Goal: Task Accomplishment & Management: Manage account settings

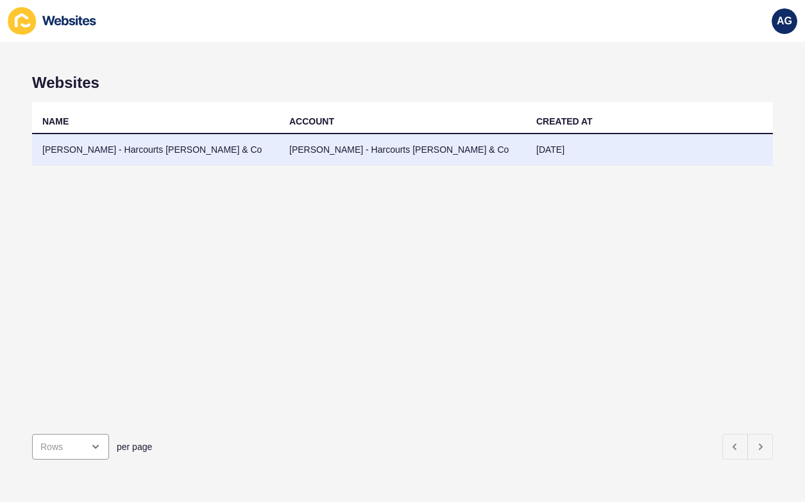
click at [289, 147] on td "[PERSON_NAME] - Harcourts [PERSON_NAME] & Co" at bounding box center [402, 149] width 247 height 31
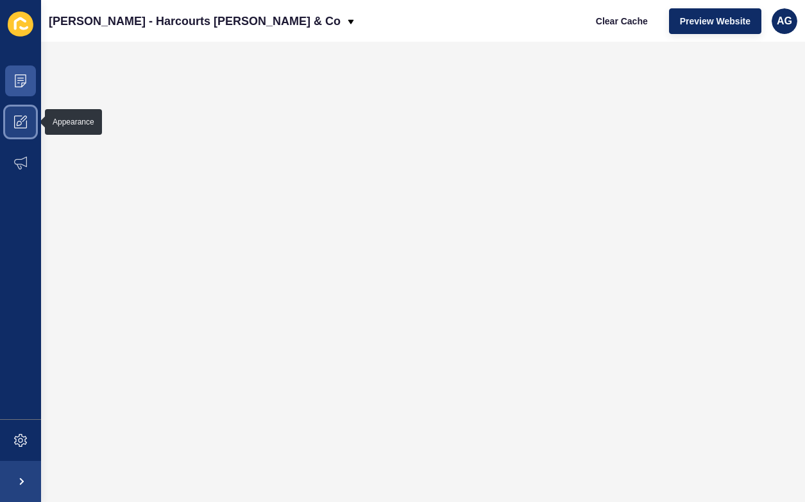
click at [19, 122] on icon at bounding box center [20, 121] width 13 height 13
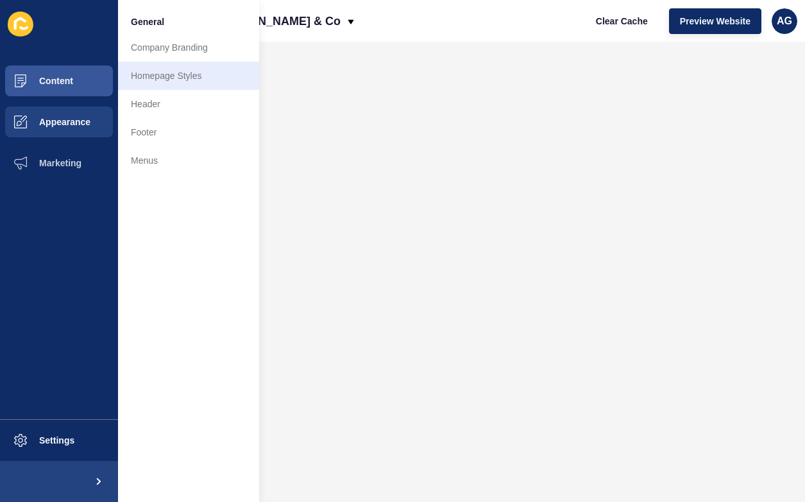
click at [179, 69] on link "Homepage Styles" at bounding box center [188, 76] width 141 height 28
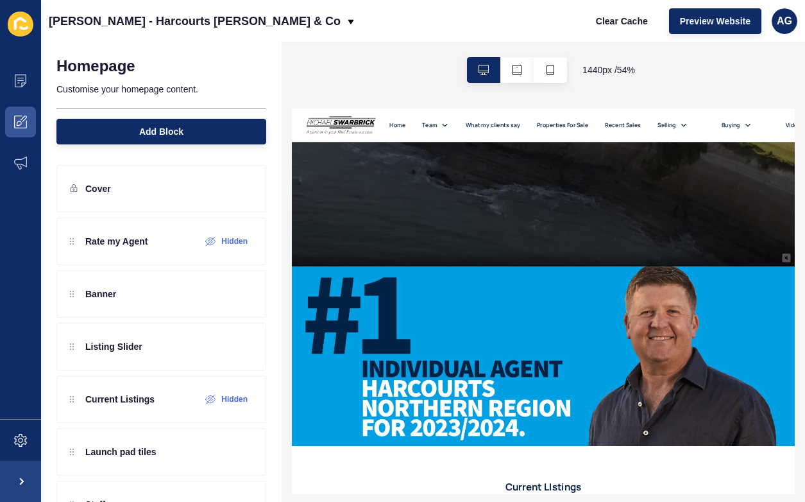
scroll to position [489, 0]
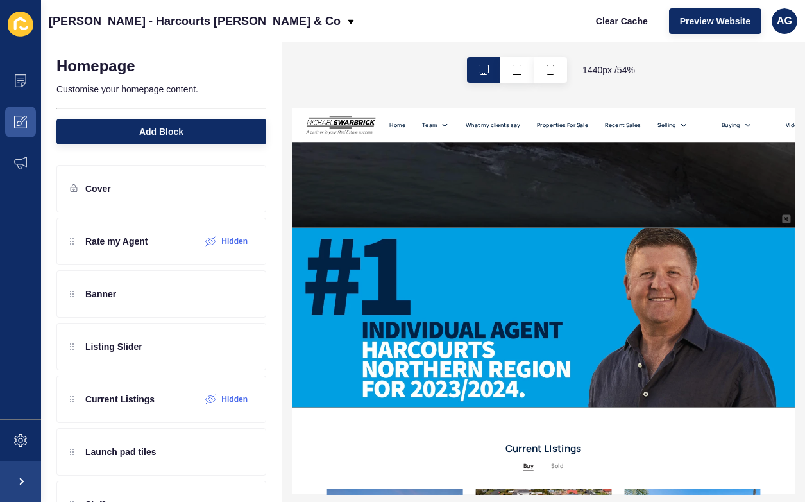
click at [620, 501] on div at bounding box center [754, 492] width 554 height 330
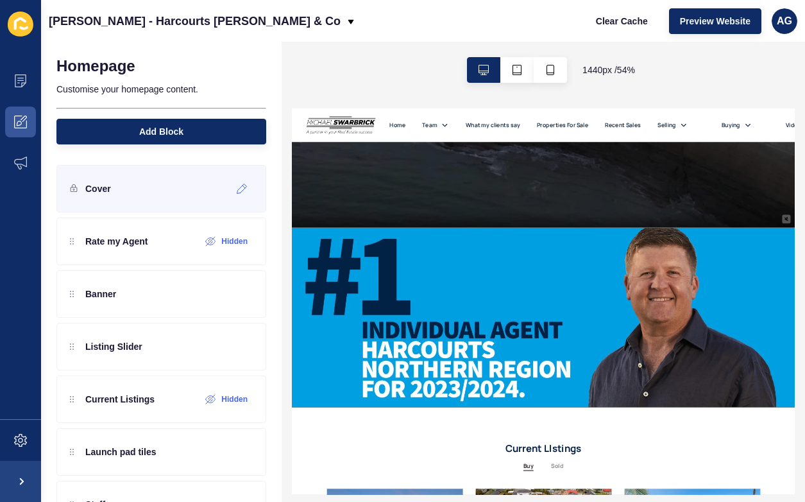
click at [192, 203] on div "Cover" at bounding box center [161, 188] width 210 height 47
click at [242, 191] on icon at bounding box center [242, 189] width 10 height 10
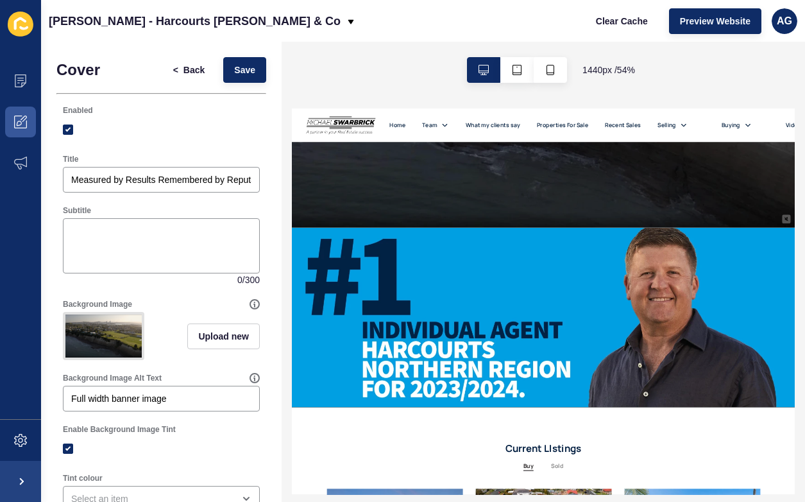
scroll to position [0, 0]
click at [192, 68] on span "Back" at bounding box center [193, 70] width 21 height 13
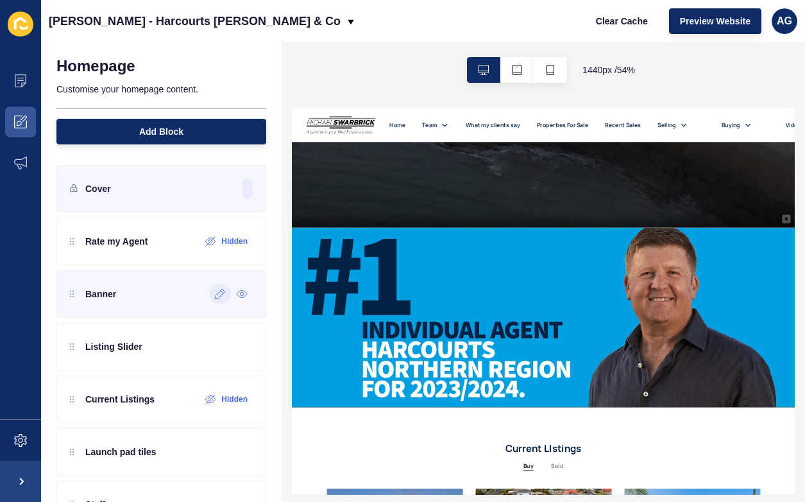
click at [219, 296] on icon at bounding box center [220, 294] width 11 height 10
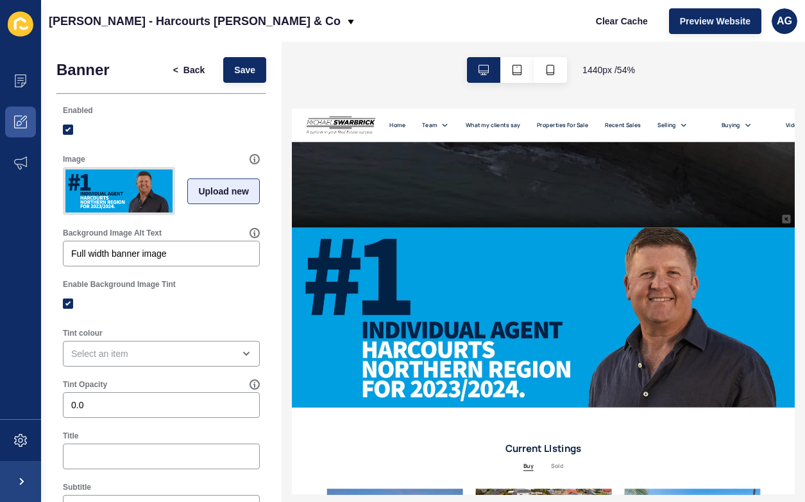
click at [232, 189] on span "Upload new" at bounding box center [223, 191] width 51 height 13
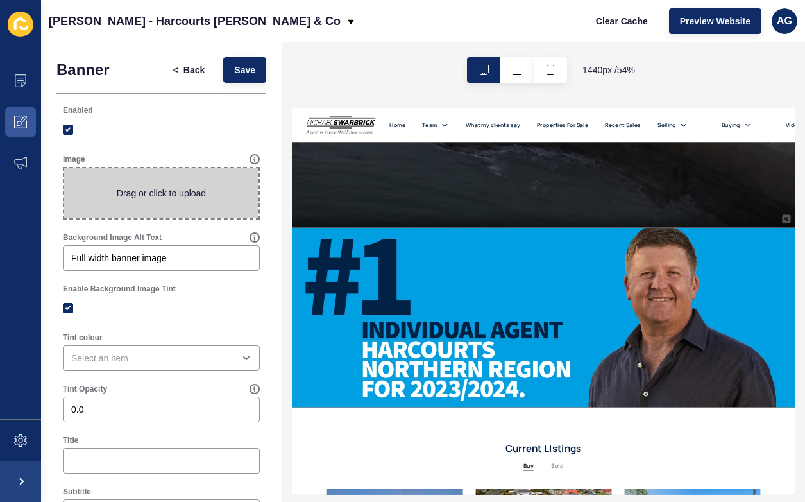
click at [200, 186] on span at bounding box center [161, 193] width 194 height 50
click at [64, 168] on input "Drag or click to upload" at bounding box center [64, 168] width 0 height 0
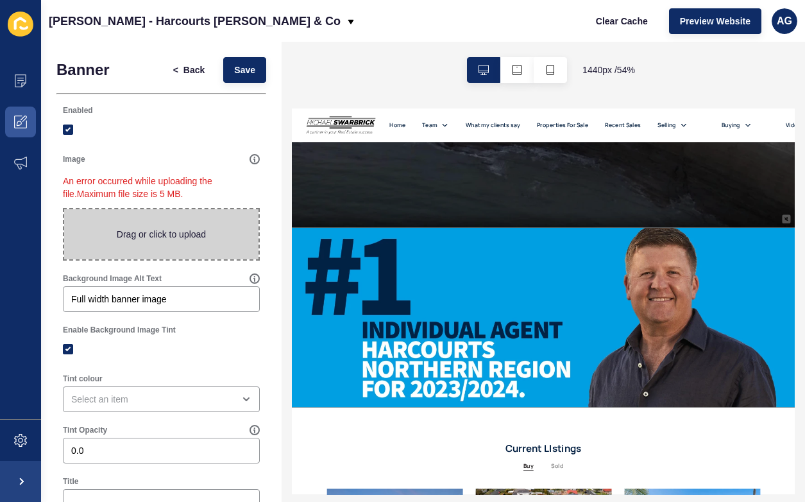
click at [179, 233] on span at bounding box center [161, 234] width 194 height 50
click at [64, 209] on input "Drag or click to upload" at bounding box center [64, 209] width 0 height 0
type input "C:\fakepath\432A8749.jpg"
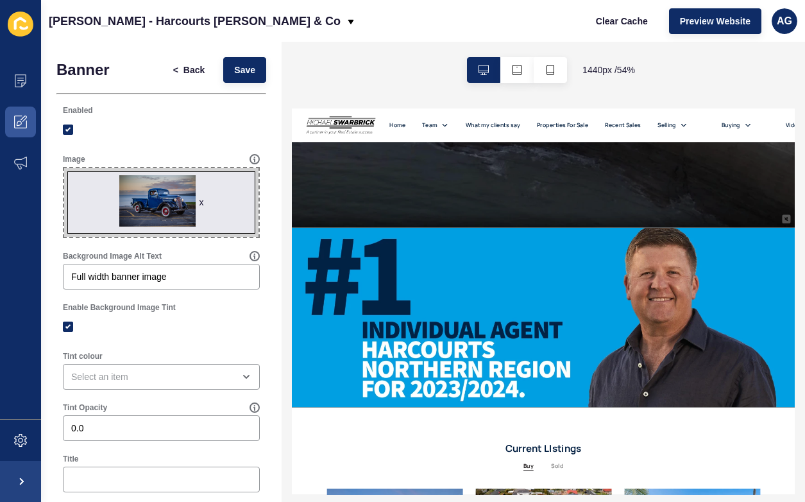
click at [273, 296] on div "Banner < Back Save Enabled Image x Drag or click to upload Background Image Alt…" at bounding box center [161, 398] width 241 height 713
click at [244, 69] on span "Save" at bounding box center [244, 70] width 21 height 13
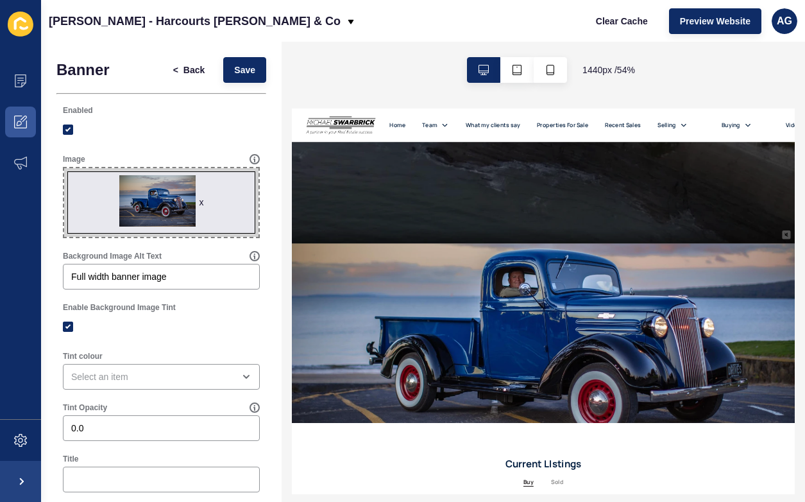
scroll to position [460, 0]
click at [253, 158] on icon at bounding box center [255, 159] width 10 height 10
click at [202, 204] on div "x" at bounding box center [201, 202] width 4 height 13
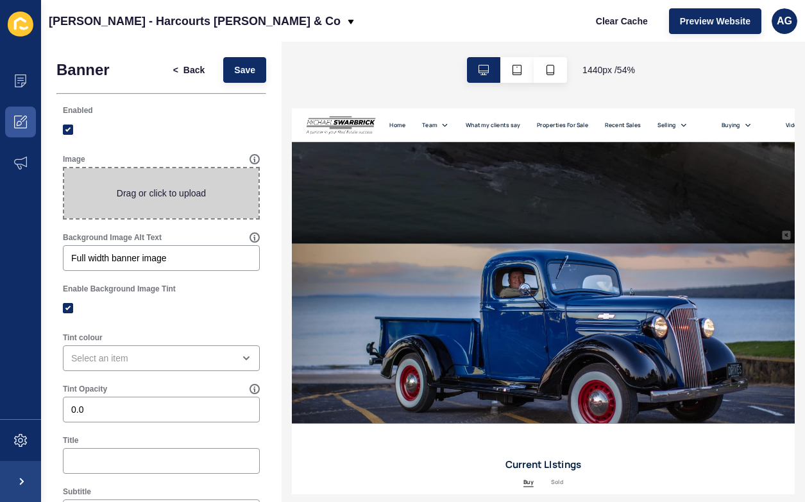
scroll to position [0, 0]
click at [515, 69] on icon "button" at bounding box center [517, 70] width 10 height 10
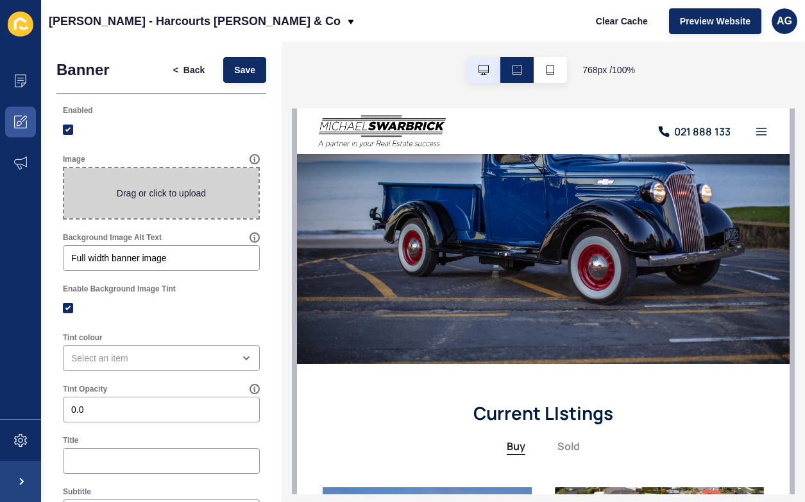
click at [489, 65] on button "button" at bounding box center [483, 70] width 33 height 26
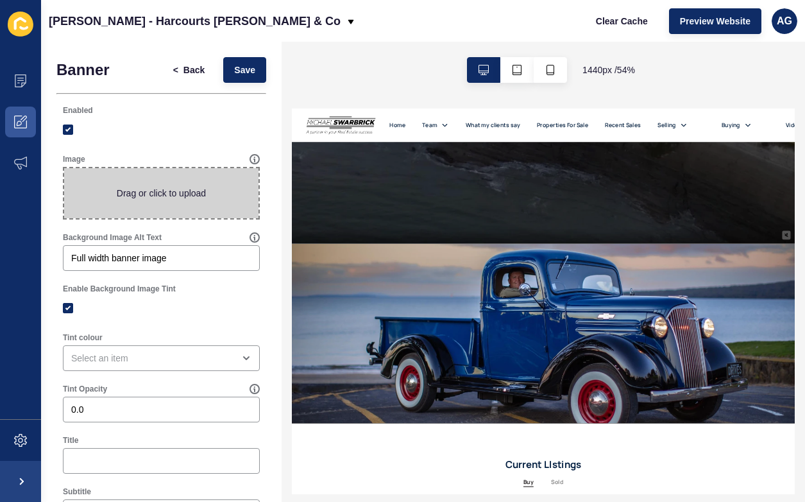
click at [162, 192] on span at bounding box center [161, 193] width 194 height 50
click at [64, 168] on input "Drag or click to upload" at bounding box center [64, 168] width 0 height 0
type input "C:\fakepath\432A8749.jpg"
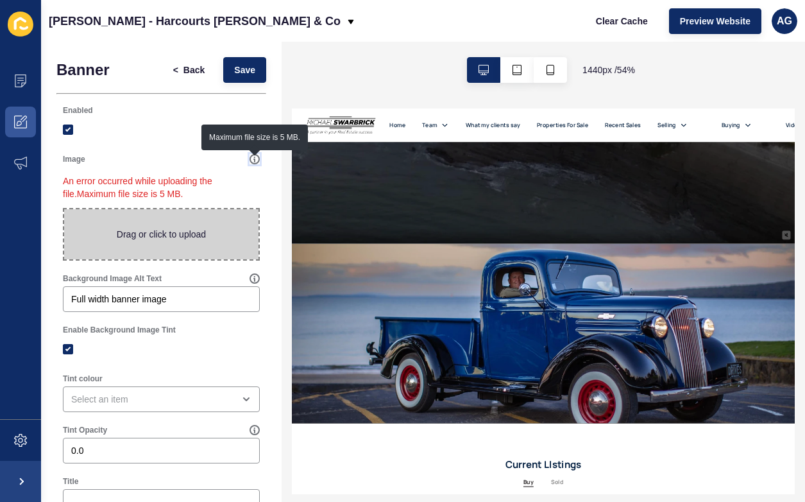
click at [254, 160] on icon at bounding box center [254, 159] width 1 height 4
click at [255, 158] on icon at bounding box center [255, 159] width 10 height 10
click at [239, 190] on p "An error occurred while uploading the file. Maximum file size is 5 MB." at bounding box center [161, 187] width 197 height 41
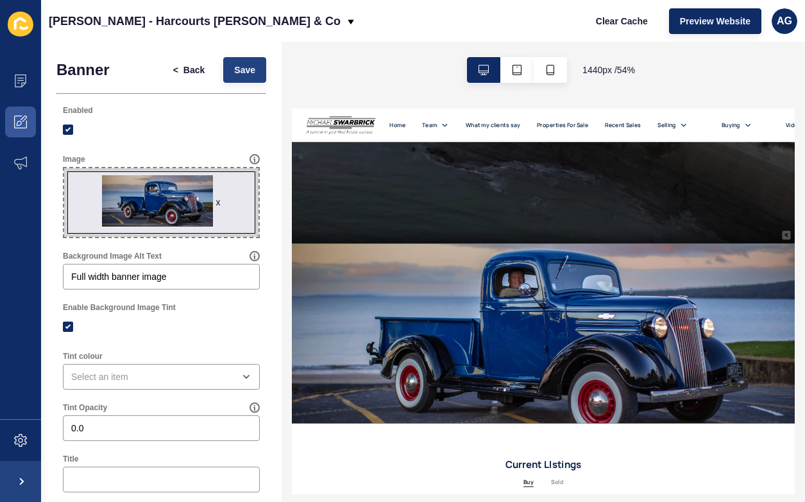
click at [245, 67] on span "Save" at bounding box center [244, 70] width 21 height 13
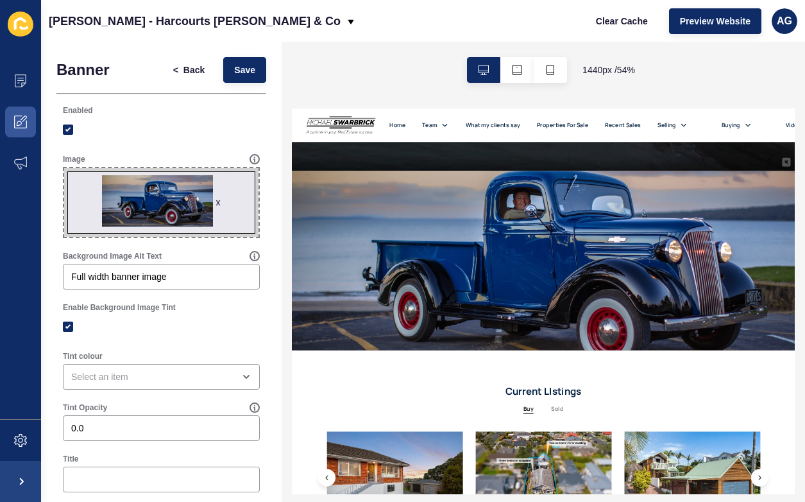
scroll to position [593, 0]
click at [720, 26] on span "Preview Website" at bounding box center [715, 21] width 71 height 13
click at [218, 204] on div "x" at bounding box center [218, 202] width 4 height 13
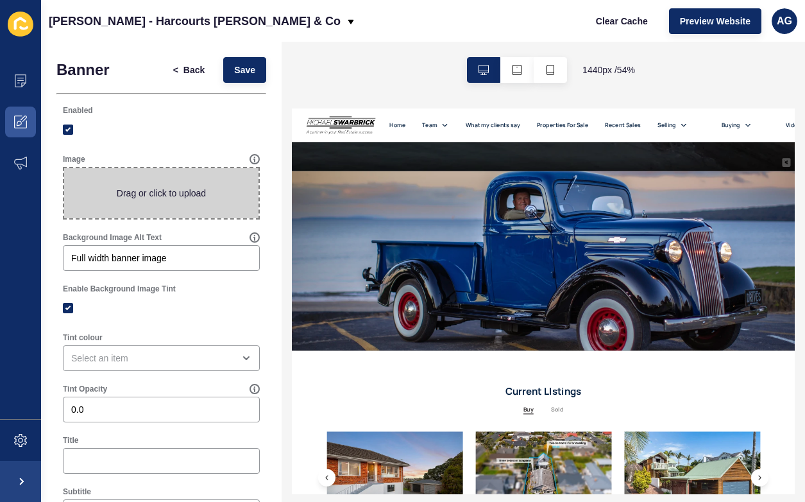
click at [211, 196] on span at bounding box center [161, 193] width 194 height 50
click at [64, 168] on input "Drag or click to upload" at bounding box center [64, 168] width 0 height 0
type input "C:\fakepath\432A8749 3.jpg"
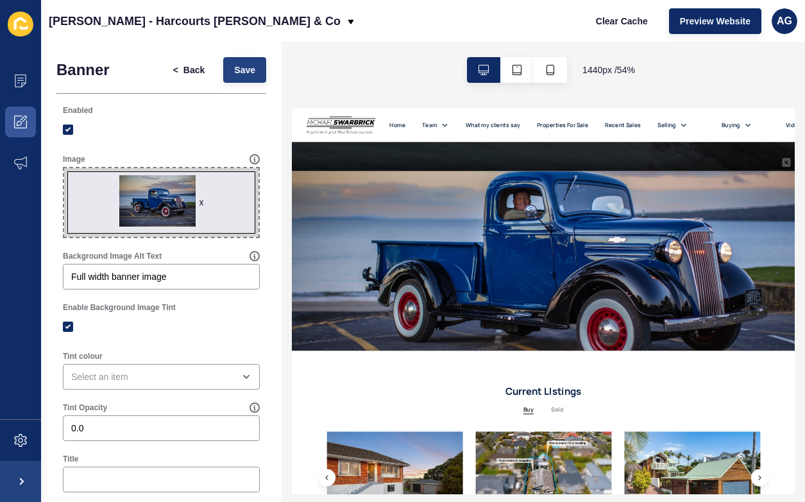
click at [239, 72] on span "Save" at bounding box center [244, 70] width 21 height 13
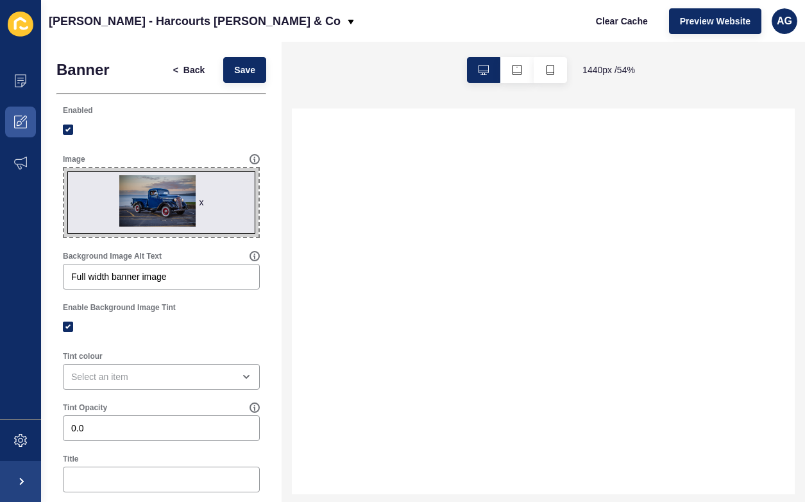
scroll to position [0, 0]
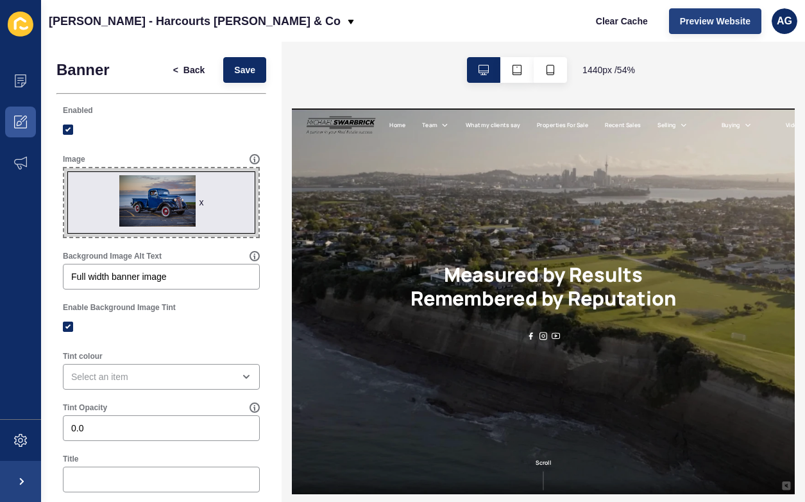
click at [721, 18] on span "Preview Website" at bounding box center [715, 21] width 71 height 13
click at [21, 123] on icon at bounding box center [20, 121] width 13 height 13
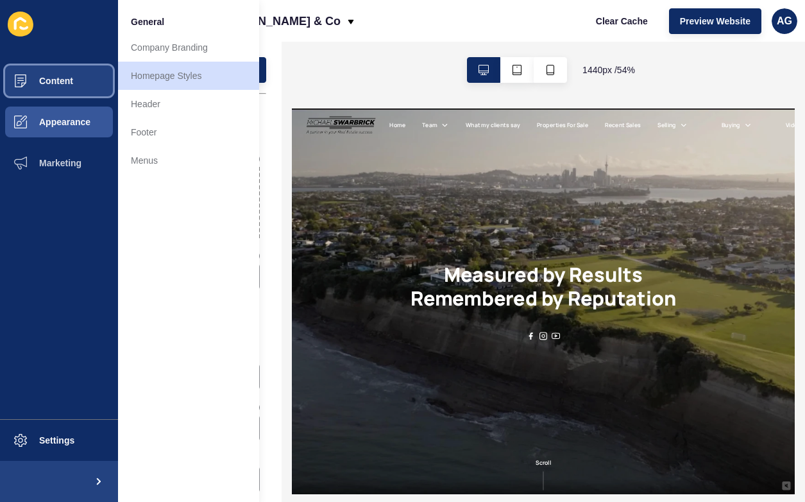
click at [61, 78] on span "Content" at bounding box center [35, 81] width 75 height 10
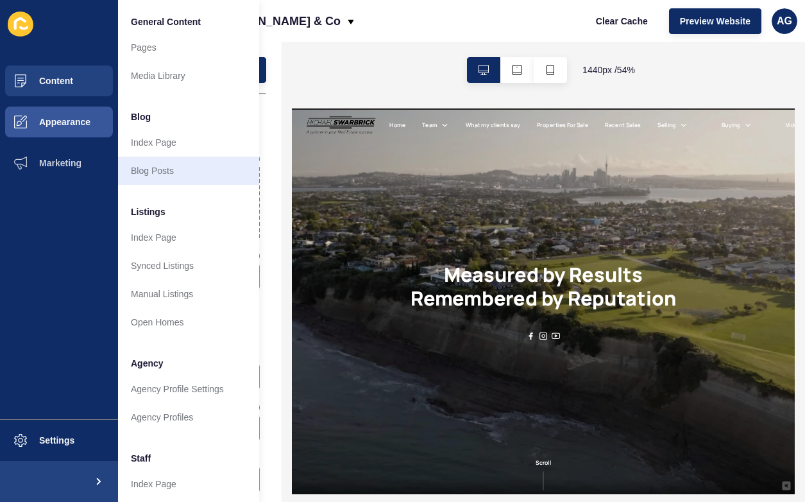
click at [156, 170] on link "Blog Posts" at bounding box center [188, 171] width 141 height 28
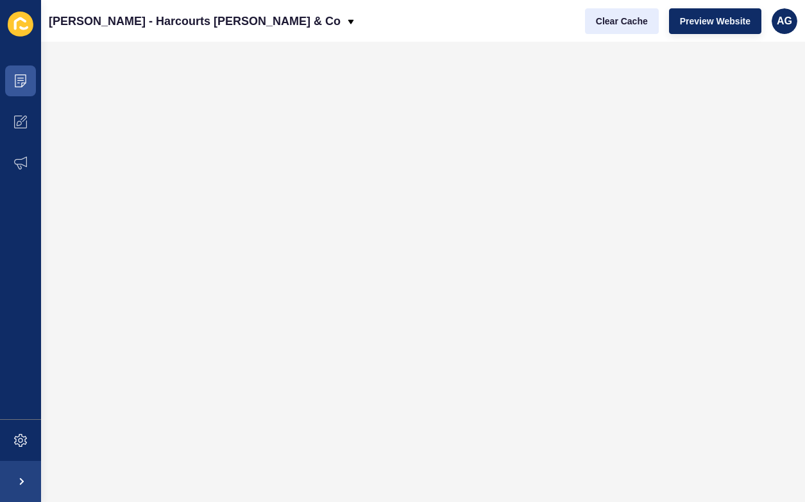
click at [624, 21] on span "Clear Cache" at bounding box center [622, 21] width 52 height 13
click at [726, 22] on span "Preview Website" at bounding box center [715, 21] width 71 height 13
click at [622, 18] on span "Clear Cache" at bounding box center [622, 21] width 52 height 13
click at [723, 22] on span "Preview Website" at bounding box center [715, 21] width 71 height 13
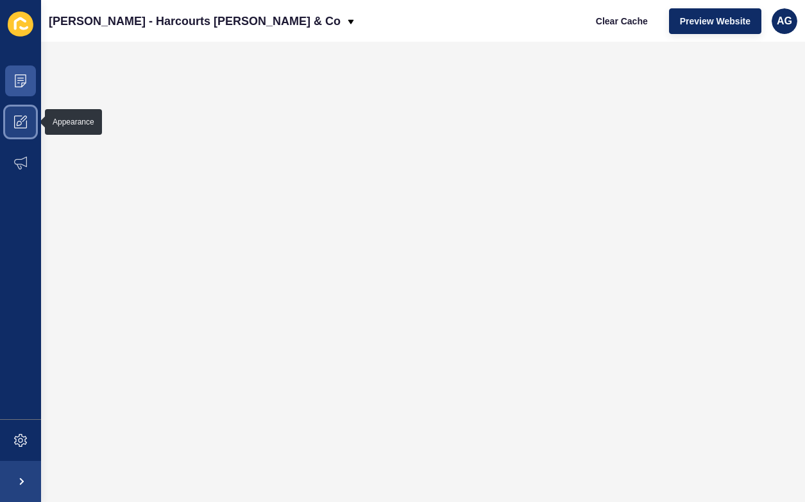
click at [16, 120] on icon at bounding box center [20, 121] width 13 height 13
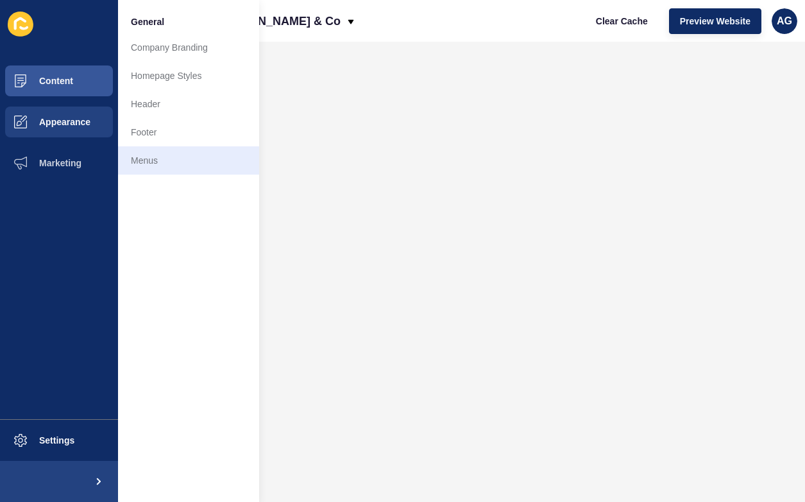
click at [150, 161] on link "Menus" at bounding box center [188, 160] width 141 height 28
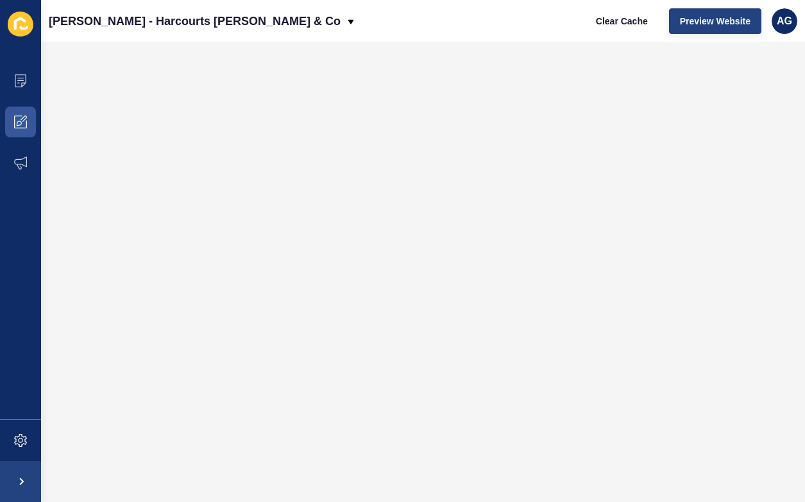
click at [702, 13] on button "Preview Website" at bounding box center [715, 21] width 92 height 26
click at [616, 26] on span "Clear Cache" at bounding box center [622, 21] width 52 height 13
click at [621, 21] on span "Clear Cache" at bounding box center [622, 21] width 52 height 13
click at [708, 22] on span "Preview Website" at bounding box center [715, 21] width 71 height 13
click at [22, 78] on icon at bounding box center [20, 78] width 6 height 1
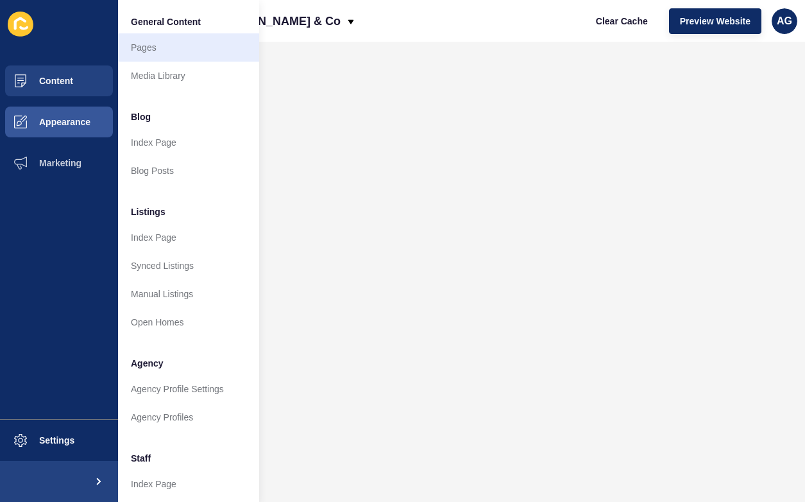
click at [150, 41] on link "Pages" at bounding box center [188, 47] width 141 height 28
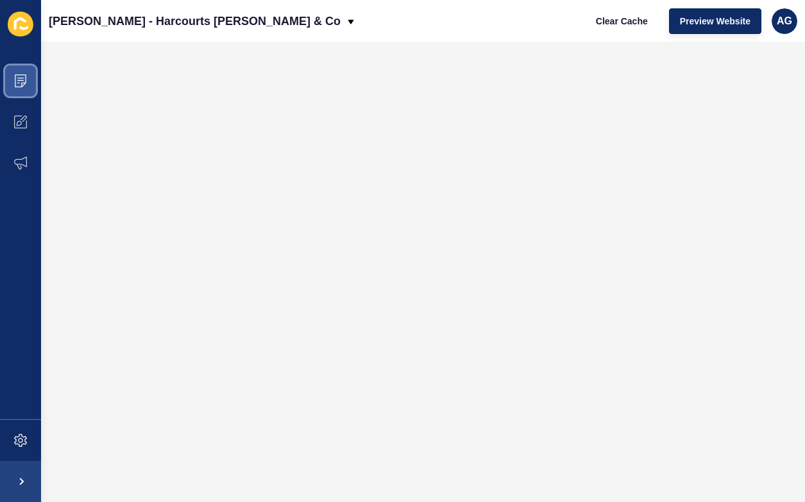
click at [17, 83] on icon at bounding box center [20, 80] width 13 height 13
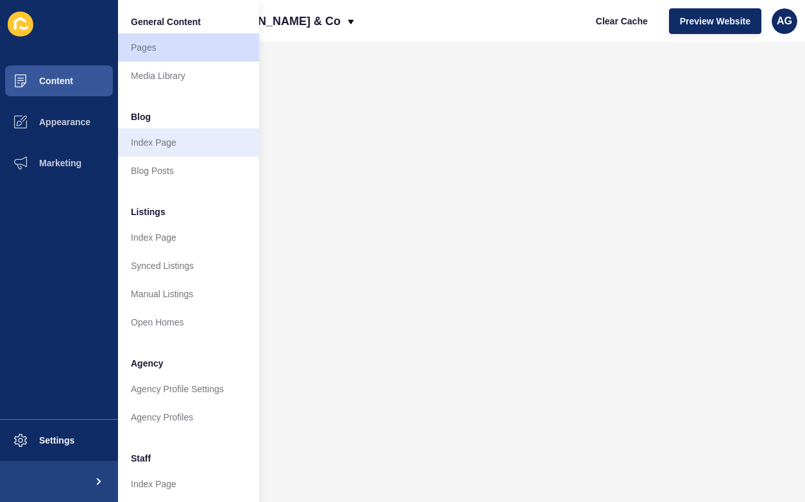
click at [160, 146] on link "Index Page" at bounding box center [188, 142] width 141 height 28
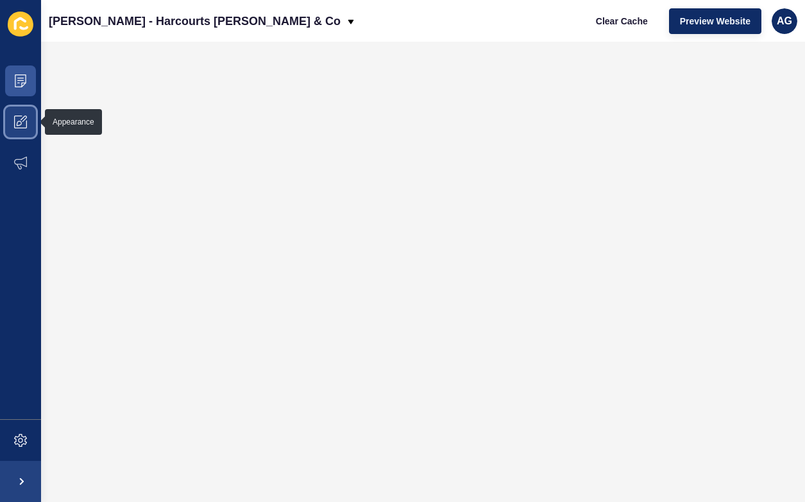
click at [21, 121] on icon at bounding box center [20, 121] width 13 height 13
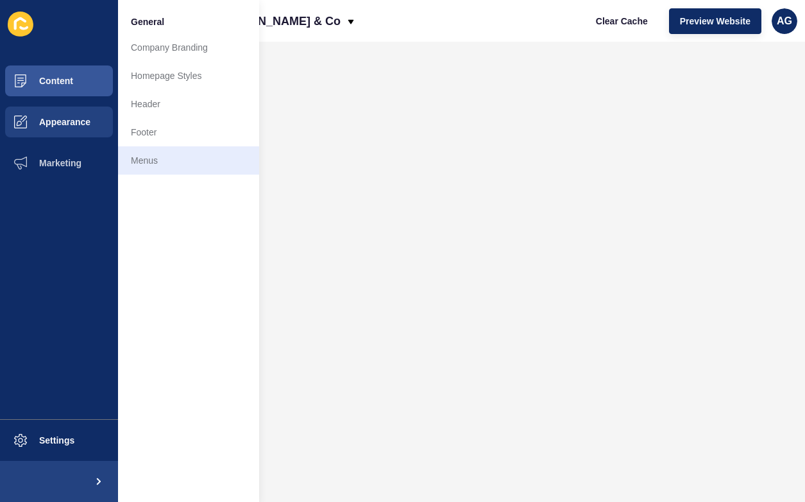
click at [169, 160] on link "Menus" at bounding box center [188, 160] width 141 height 28
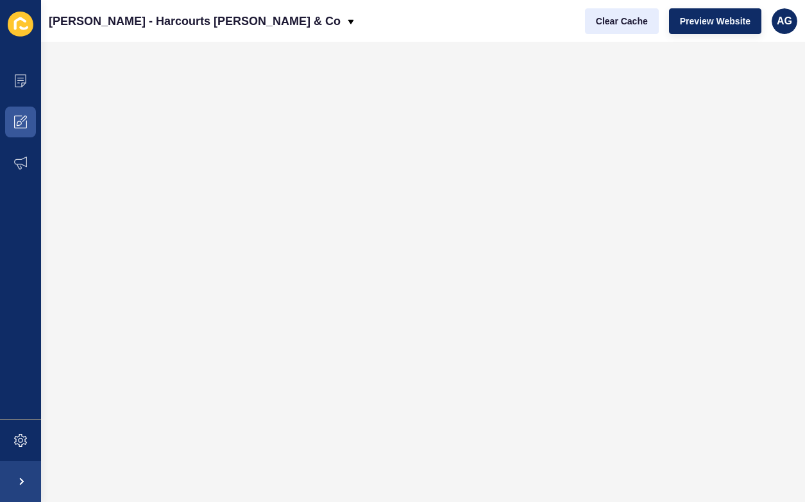
click at [618, 22] on span "Clear Cache" at bounding box center [622, 21] width 52 height 13
click at [616, 22] on span "Clear Cache" at bounding box center [622, 21] width 52 height 13
click at [712, 20] on span "Preview Website" at bounding box center [715, 21] width 71 height 13
click at [622, 19] on span "Clear Cache" at bounding box center [622, 21] width 52 height 13
click at [737, 23] on span "Preview Website" at bounding box center [715, 21] width 71 height 13
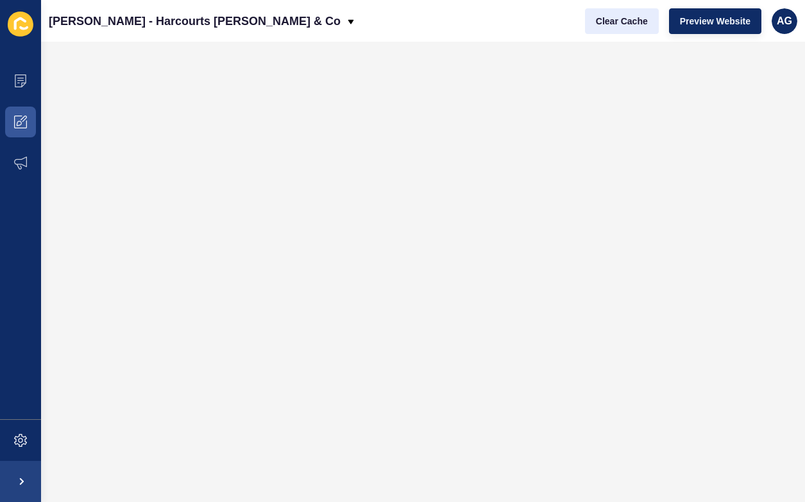
click at [632, 21] on span "Clear Cache" at bounding box center [622, 21] width 52 height 13
click at [718, 19] on span "Preview Website" at bounding box center [715, 21] width 71 height 13
click at [21, 123] on icon at bounding box center [19, 123] width 5 height 5
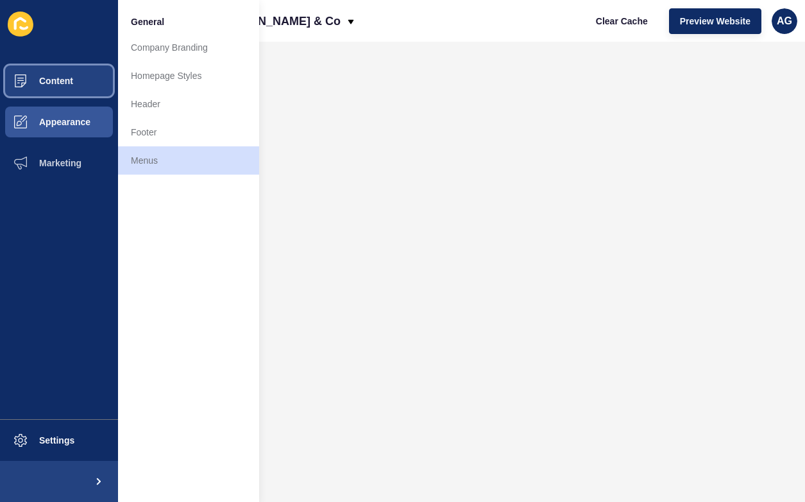
click at [75, 76] on button "Content" at bounding box center [59, 80] width 118 height 41
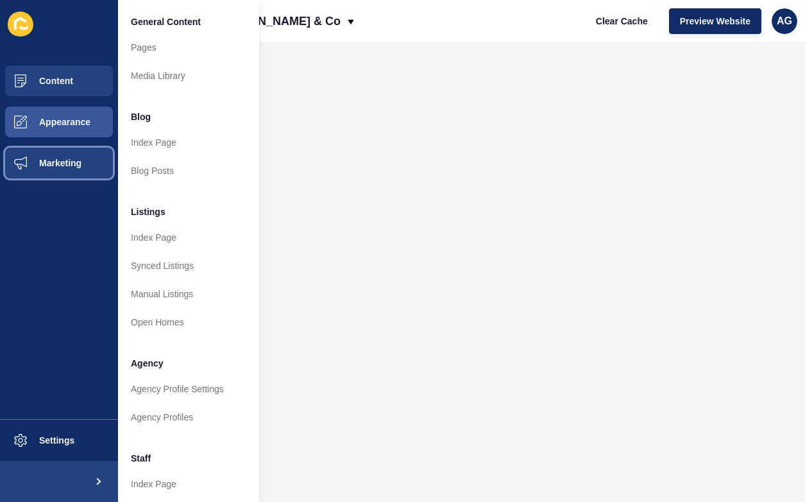
click at [64, 161] on span "Marketing" at bounding box center [39, 163] width 83 height 10
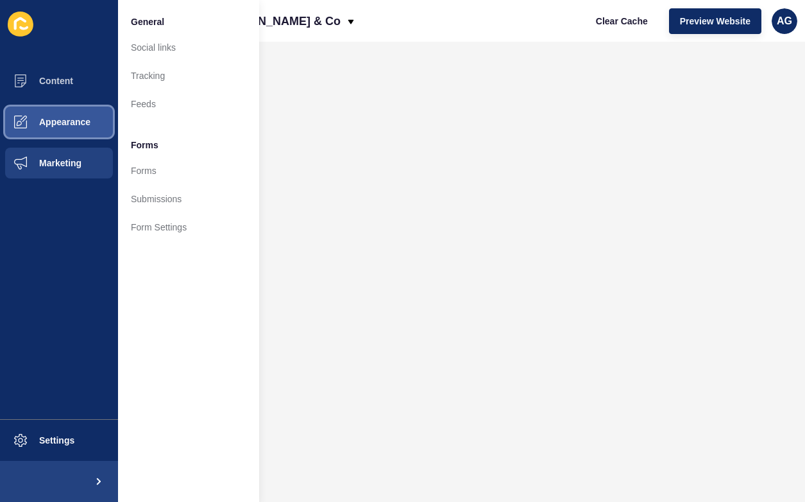
click at [56, 123] on span "Appearance" at bounding box center [44, 122] width 92 height 10
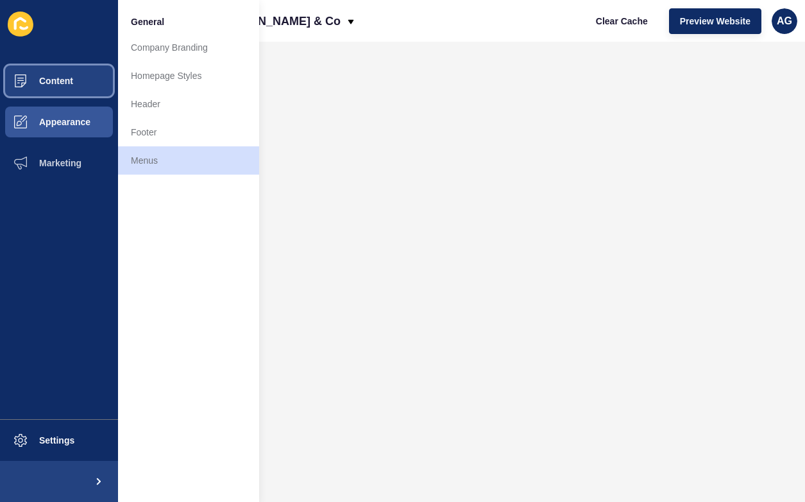
click at [55, 82] on span "Content" at bounding box center [35, 81] width 75 height 10
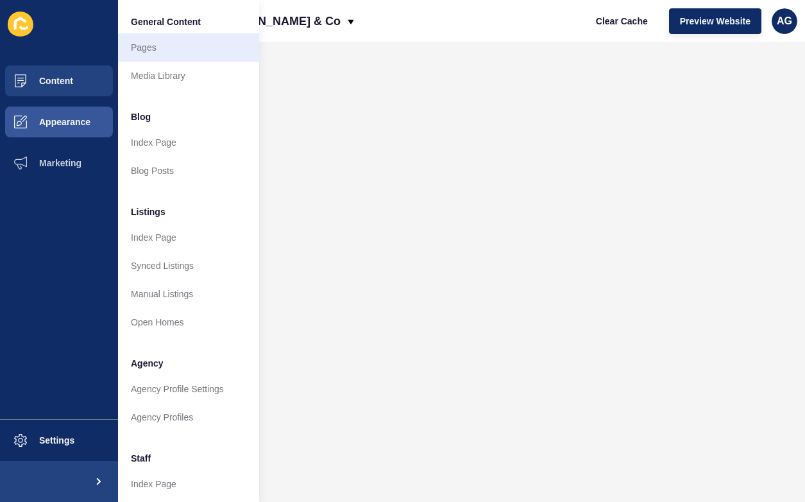
click at [187, 48] on link "Pages" at bounding box center [188, 47] width 141 height 28
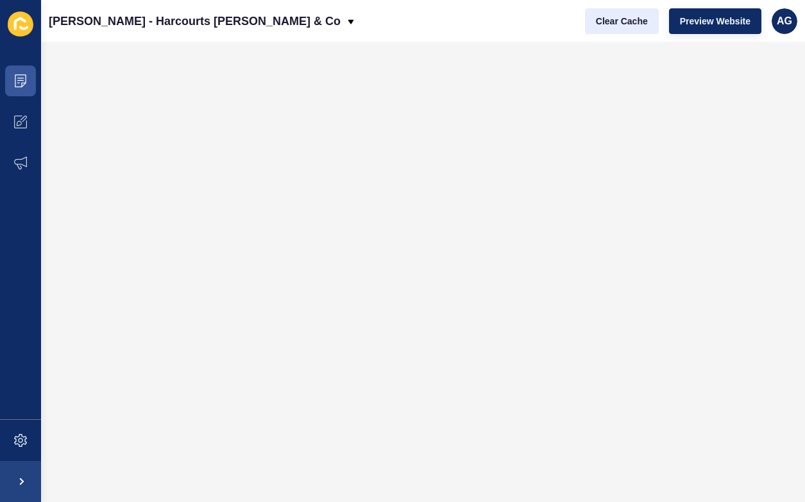
click at [622, 15] on span "Clear Cache" at bounding box center [622, 21] width 52 height 13
click at [726, 22] on span "Preview Website" at bounding box center [715, 21] width 71 height 13
click at [609, 21] on span "Clear Cache" at bounding box center [622, 21] width 52 height 13
click at [721, 15] on span "Preview Website" at bounding box center [715, 21] width 71 height 13
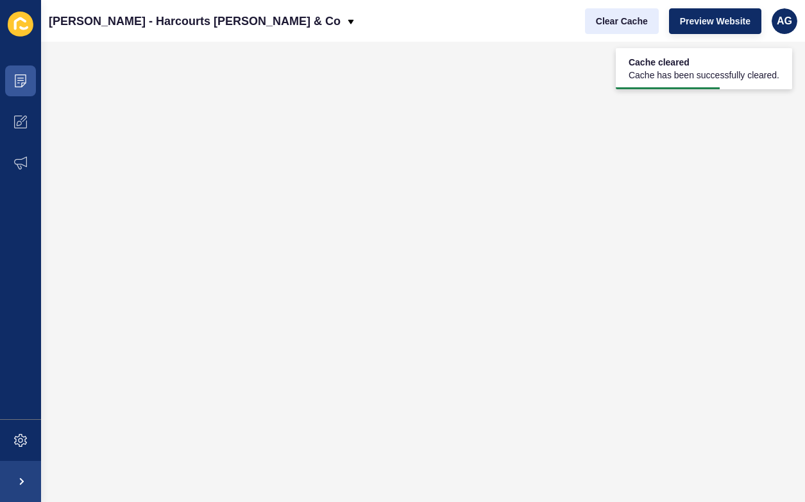
click at [619, 22] on span "Clear Cache" at bounding box center [622, 21] width 52 height 13
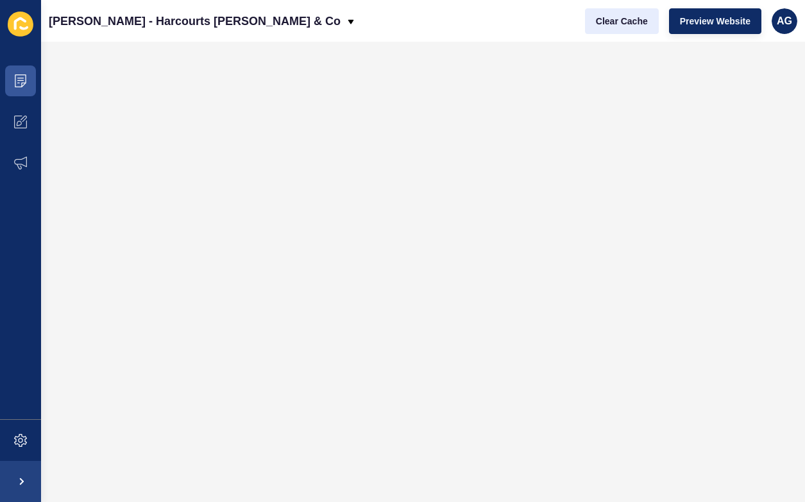
click at [626, 21] on span "Clear Cache" at bounding box center [622, 21] width 52 height 13
click at [711, 22] on span "Preview Website" at bounding box center [715, 21] width 71 height 13
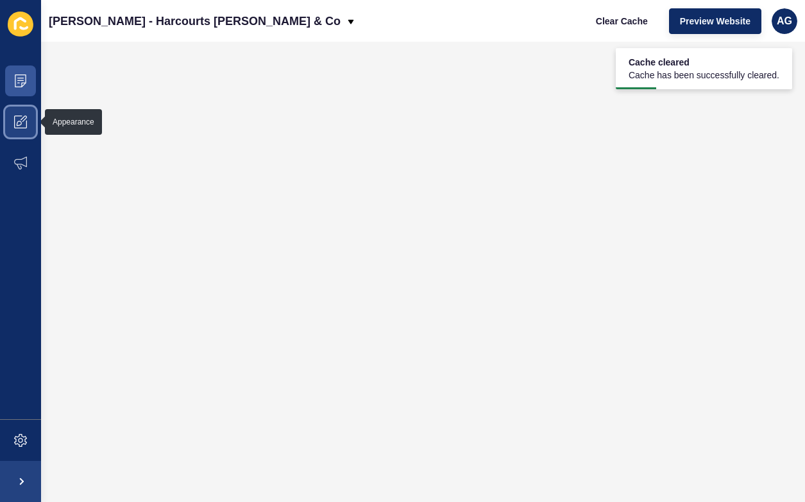
click at [19, 124] on icon at bounding box center [20, 121] width 13 height 13
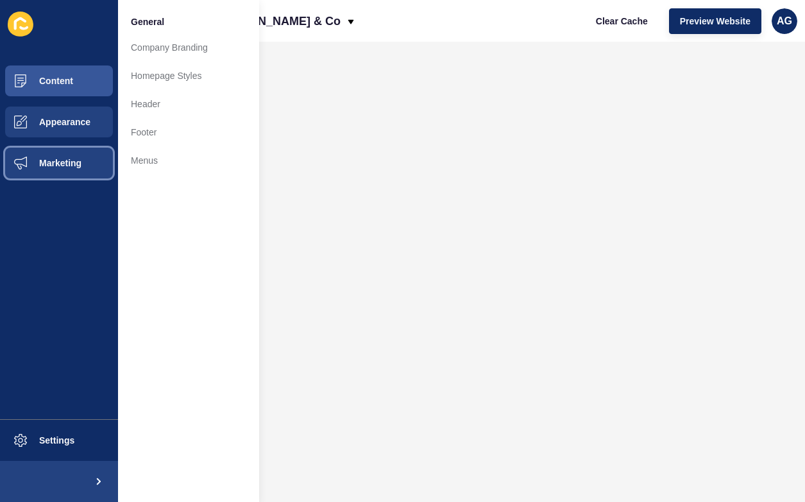
click at [36, 157] on span at bounding box center [20, 162] width 41 height 41
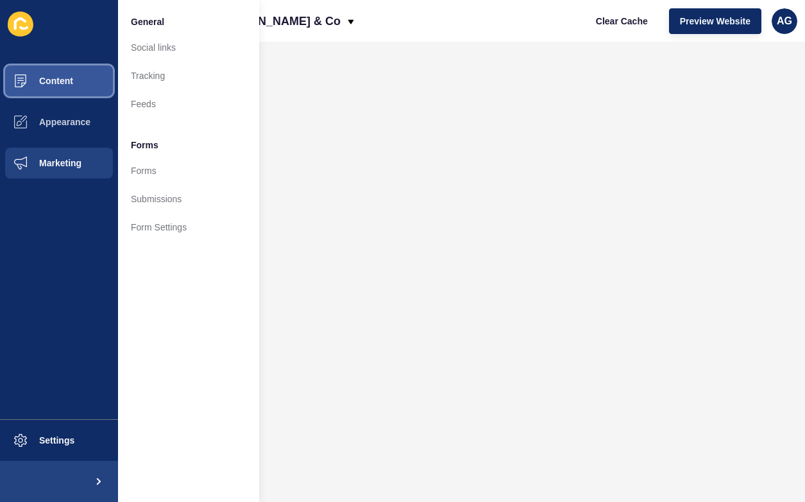
click at [49, 78] on span "Content" at bounding box center [35, 81] width 75 height 10
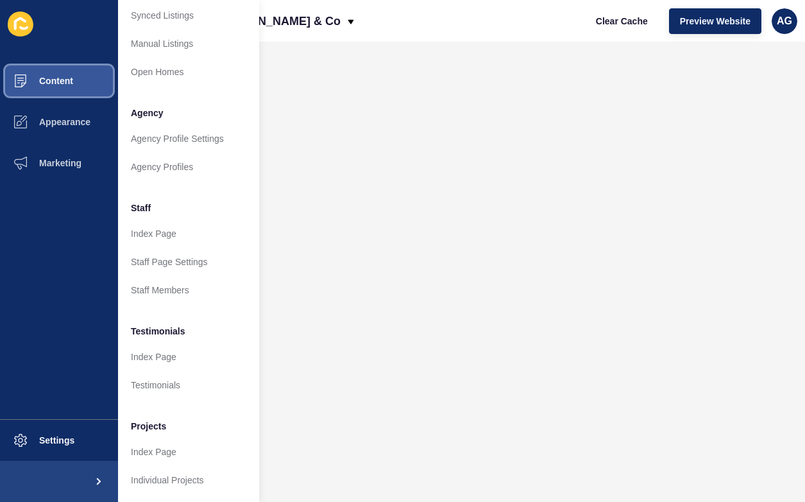
scroll to position [250, 0]
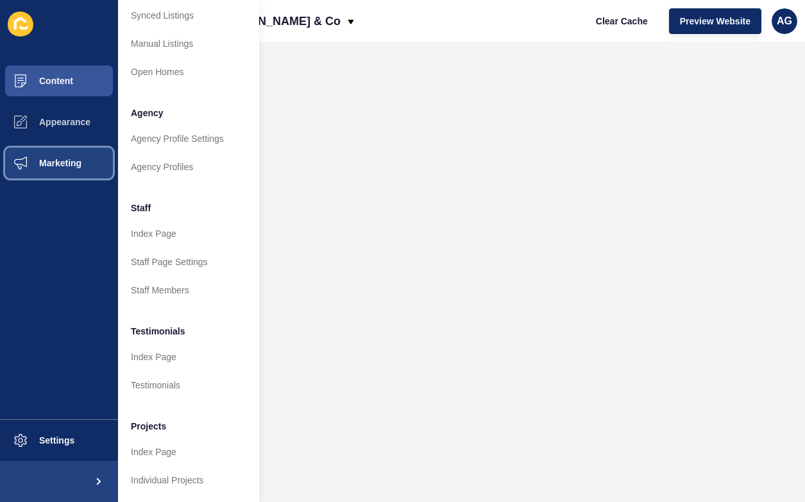
click at [69, 164] on span "Marketing" at bounding box center [39, 163] width 83 height 10
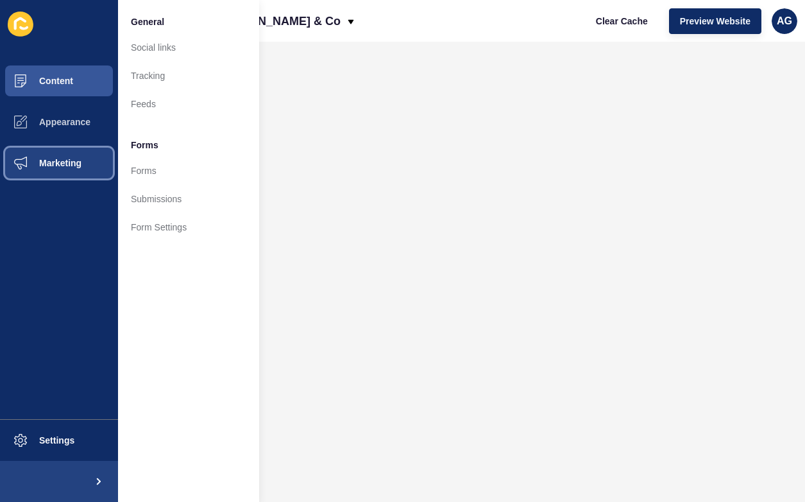
scroll to position [0, 0]
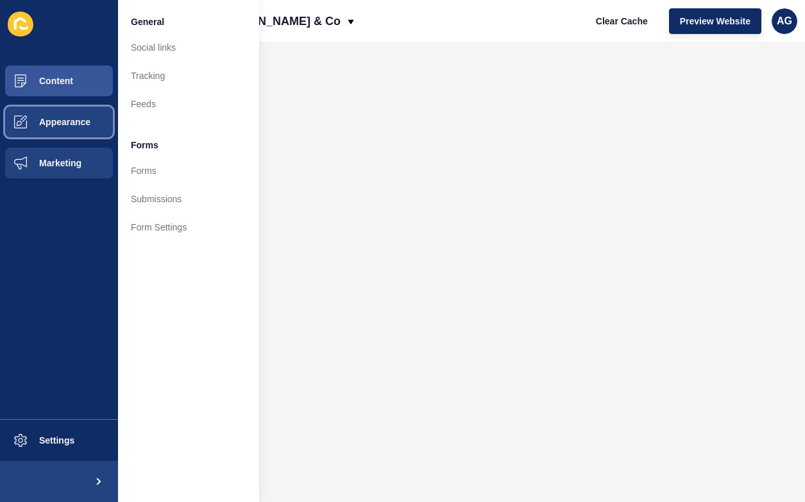
click at [83, 133] on button "Appearance" at bounding box center [59, 121] width 118 height 41
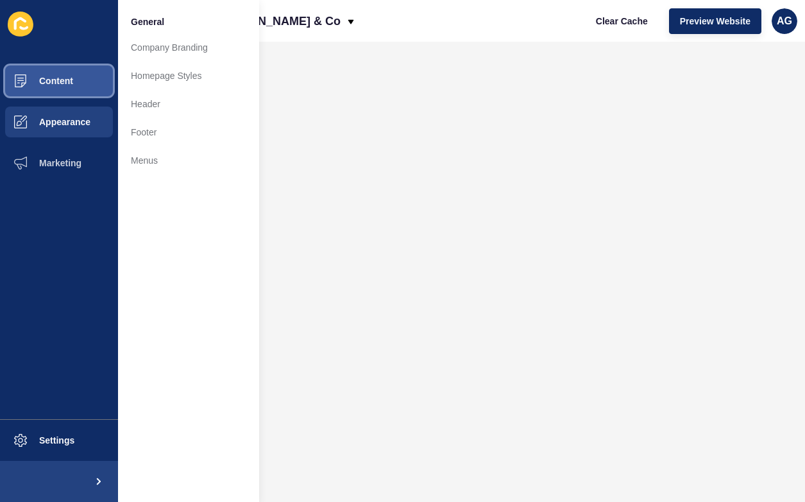
click at [55, 82] on span "Content" at bounding box center [35, 81] width 75 height 10
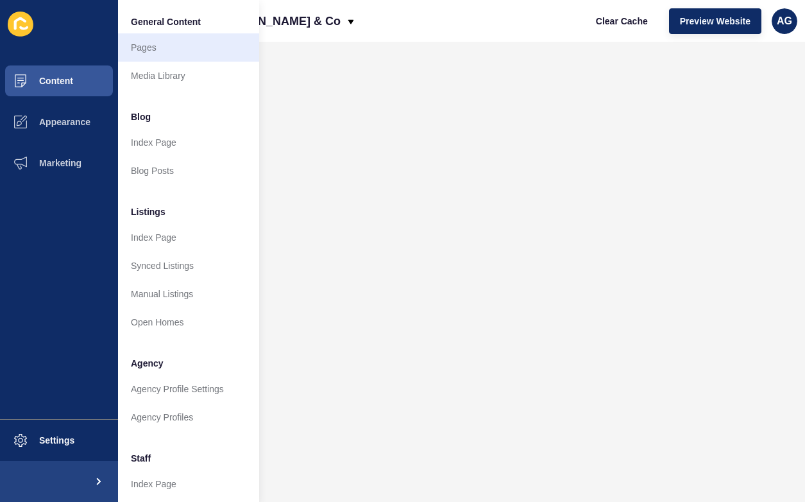
click at [158, 47] on link "Pages" at bounding box center [188, 47] width 141 height 28
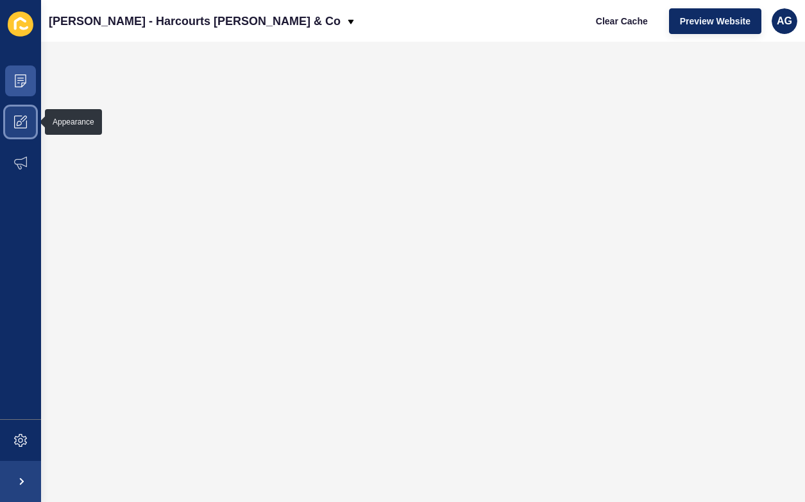
click at [21, 121] on icon at bounding box center [20, 121] width 13 height 13
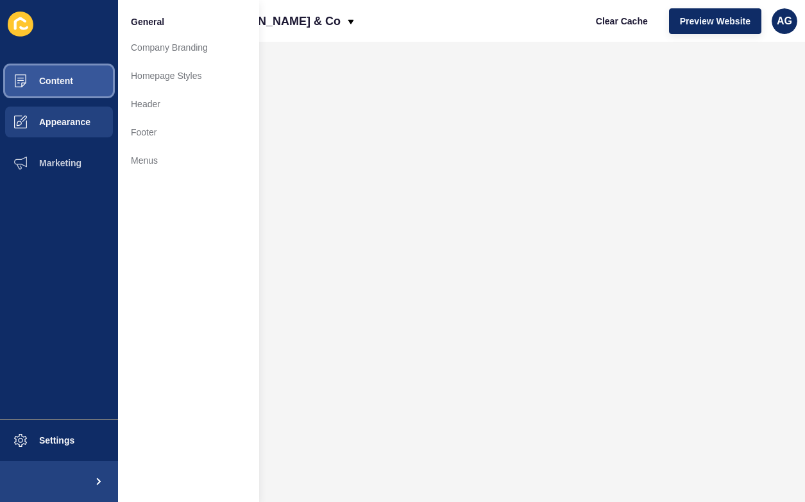
click at [33, 78] on span "Content" at bounding box center [35, 81] width 75 height 10
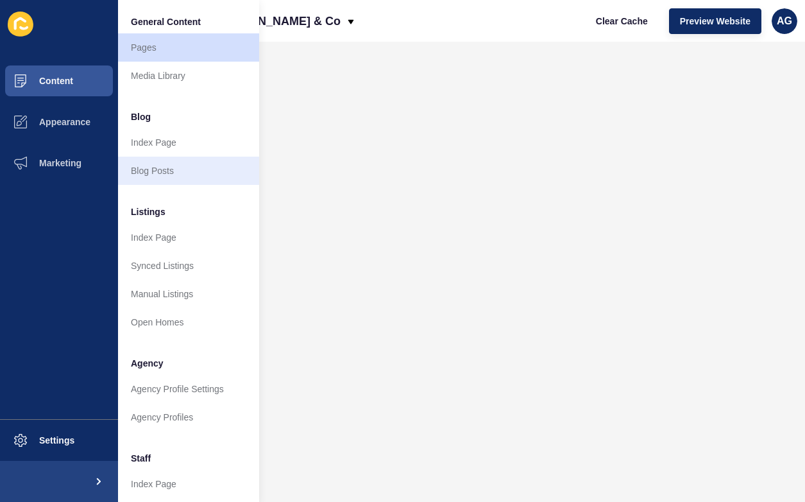
click at [175, 173] on link "Blog Posts" at bounding box center [188, 171] width 141 height 28
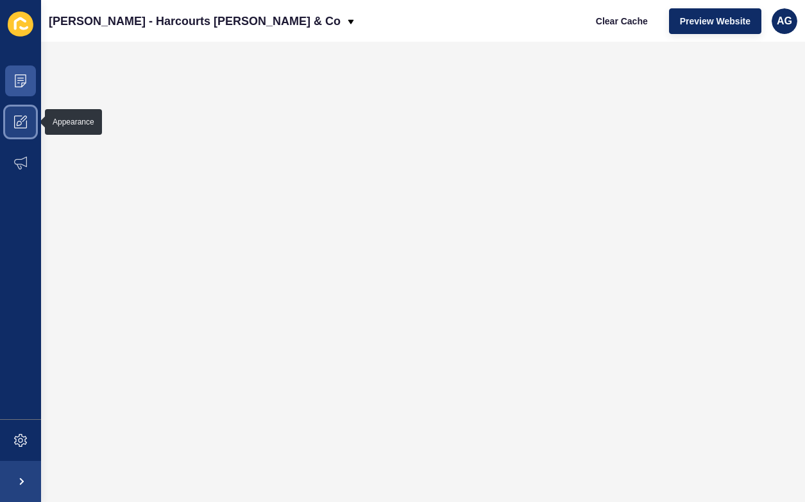
click at [21, 127] on icon at bounding box center [20, 121] width 13 height 13
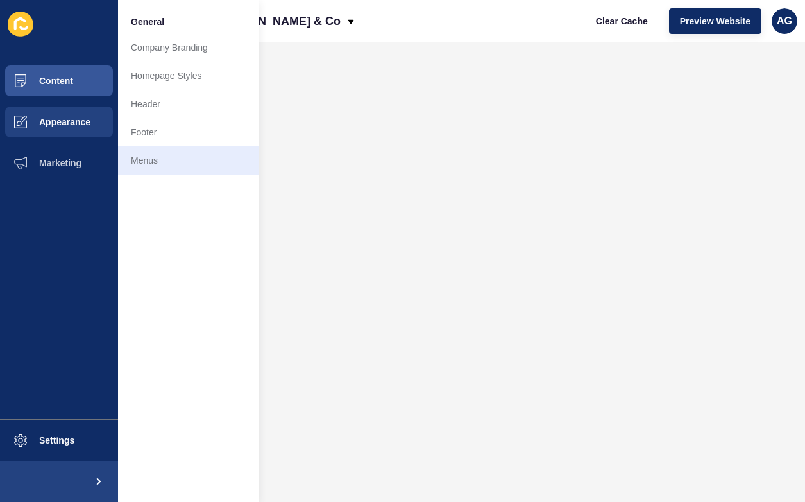
click at [146, 157] on link "Menus" at bounding box center [188, 160] width 141 height 28
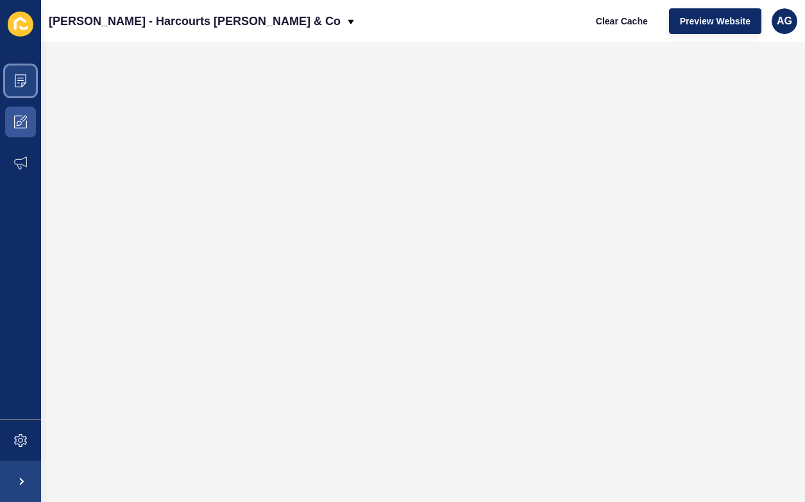
click at [28, 80] on span at bounding box center [20, 80] width 41 height 41
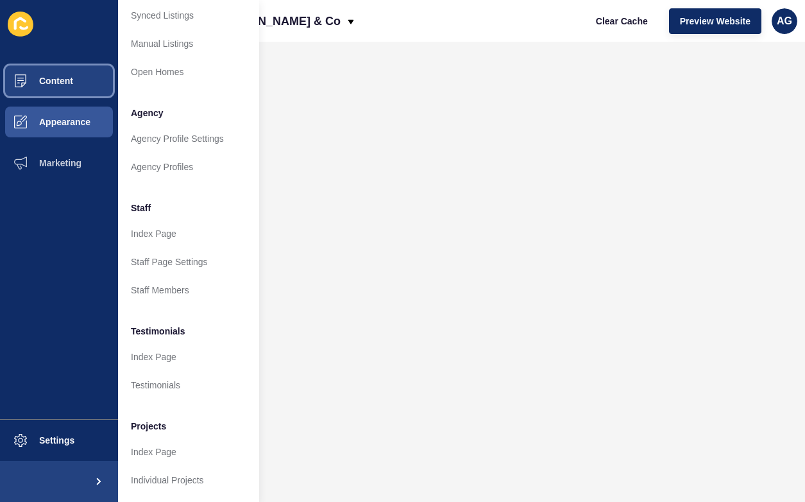
scroll to position [250, 0]
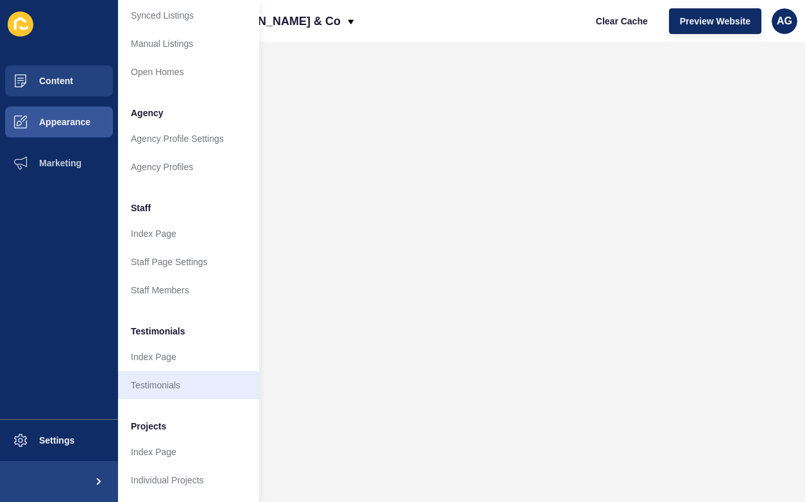
click at [157, 386] on link "Testimonials" at bounding box center [188, 385] width 141 height 28
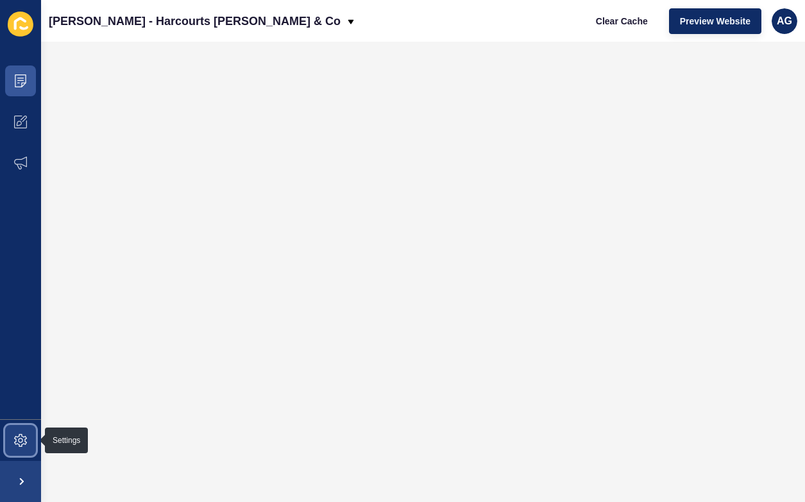
click at [23, 438] on icon at bounding box center [20, 440] width 13 height 13
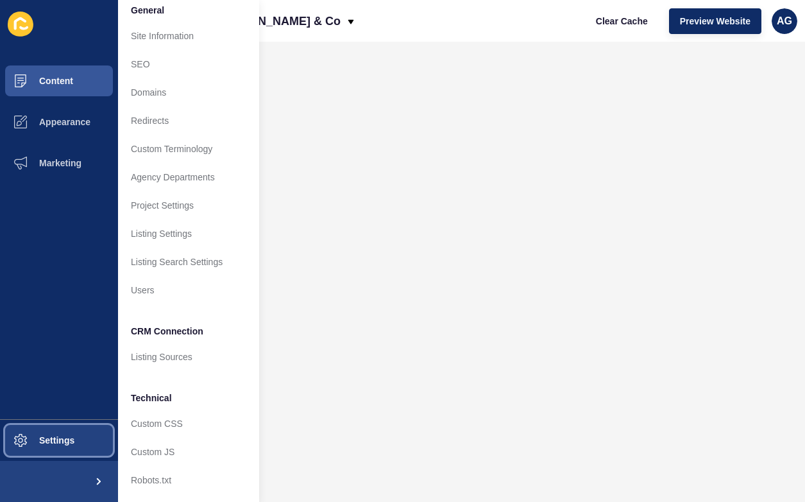
scroll to position [12, 0]
click at [67, 482] on button at bounding box center [59, 481] width 118 height 41
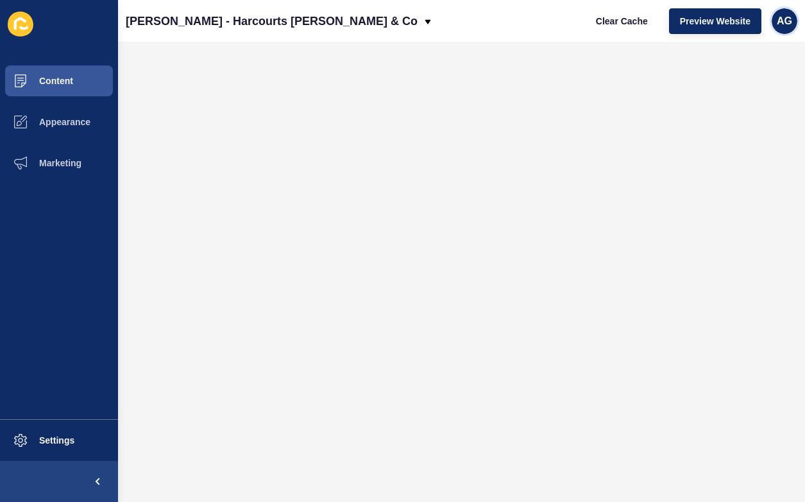
click at [785, 19] on span "AG" at bounding box center [784, 21] width 15 height 13
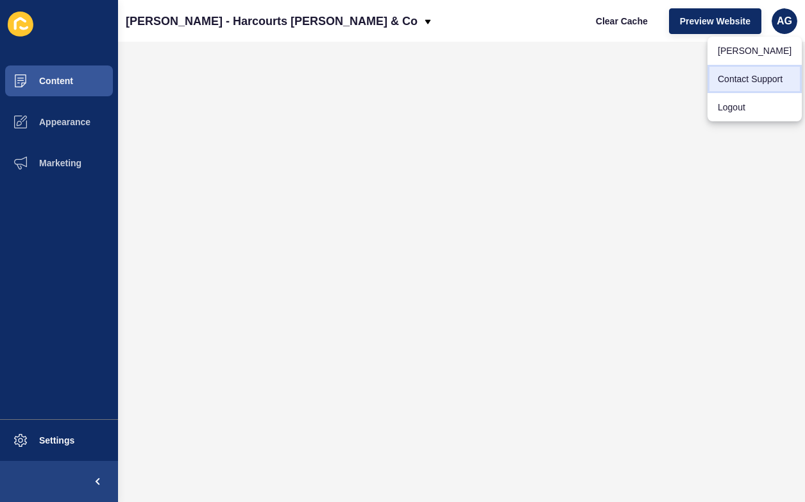
click at [751, 79] on link "Contact Support" at bounding box center [755, 79] width 94 height 28
